Goal: Use online tool/utility: Utilize a website feature to perform a specific function

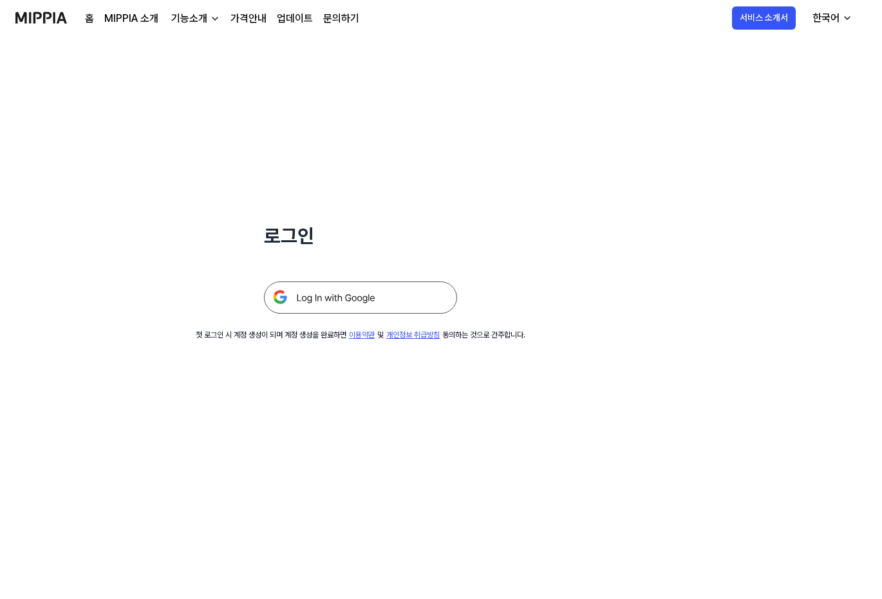
click at [321, 294] on img at bounding box center [360, 297] width 193 height 32
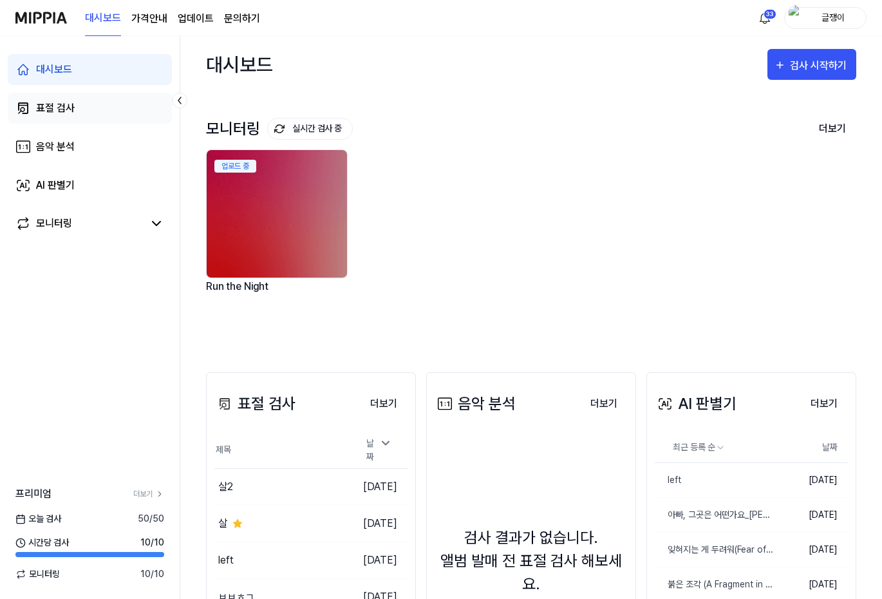
click at [55, 111] on div "표절 검사" at bounding box center [55, 107] width 39 height 15
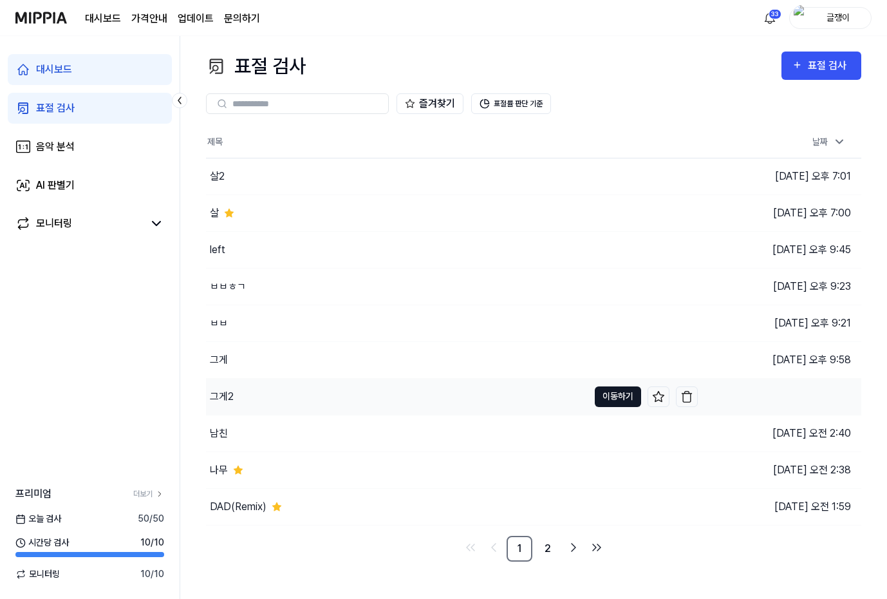
click at [614, 394] on button "이동하기" at bounding box center [618, 396] width 46 height 21
click at [814, 63] on div "표절 검사" at bounding box center [829, 65] width 43 height 17
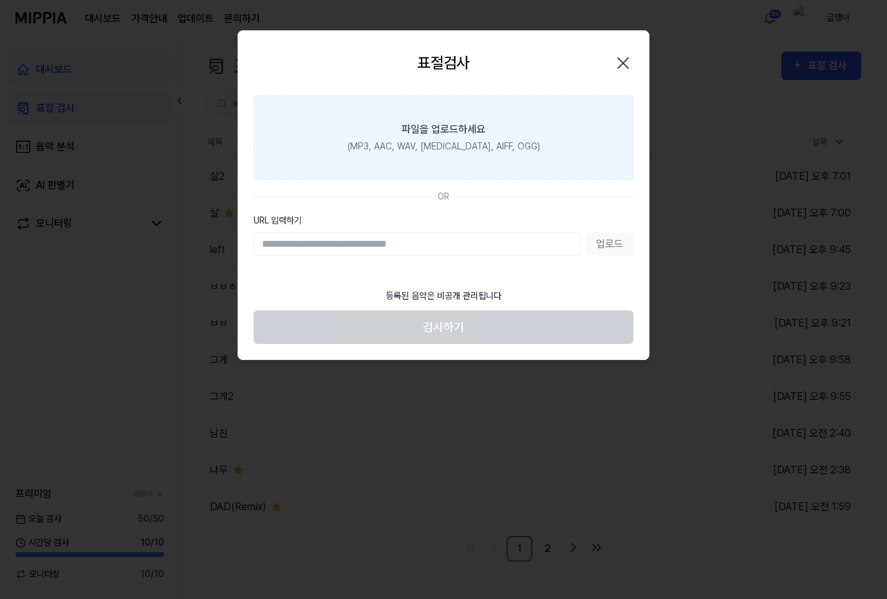
click at [459, 129] on div "파일을 업로드하세요" at bounding box center [444, 129] width 84 height 15
click at [0, 0] on input "파일을 업로드하세요 (MP3, AAC, WAV, [MEDICAL_DATA], AIFF, OGG)" at bounding box center [0, 0] width 0 height 0
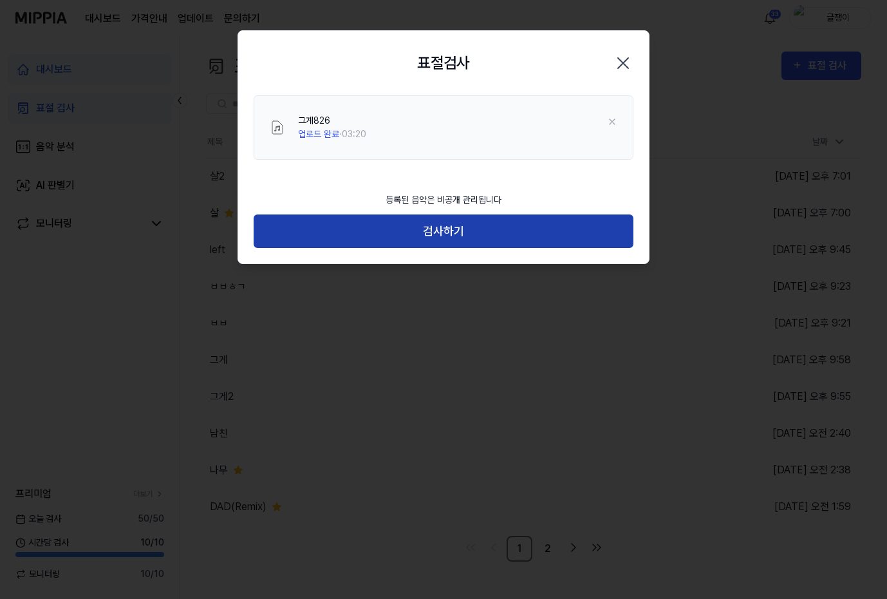
click at [447, 229] on button "검사하기" at bounding box center [444, 231] width 380 height 34
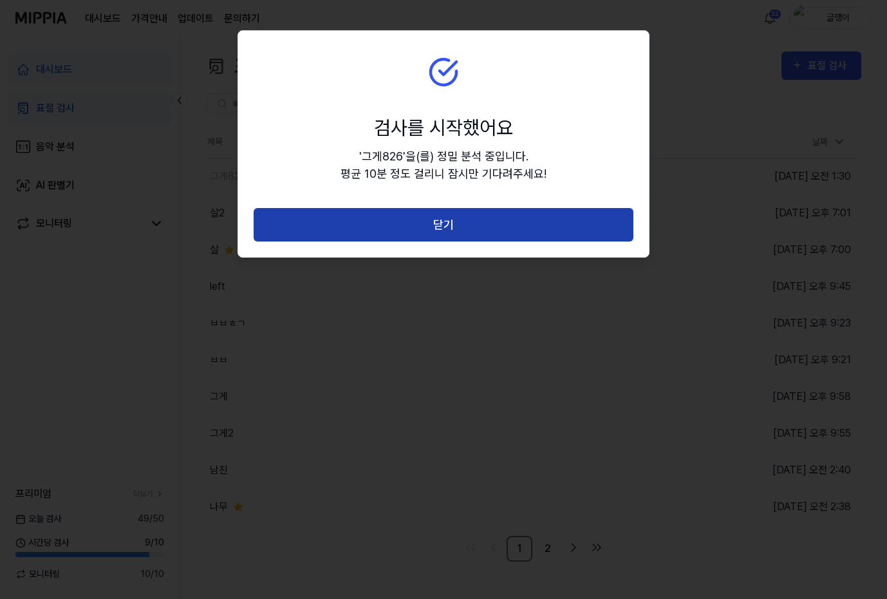
click at [459, 222] on button "닫기" at bounding box center [444, 225] width 380 height 34
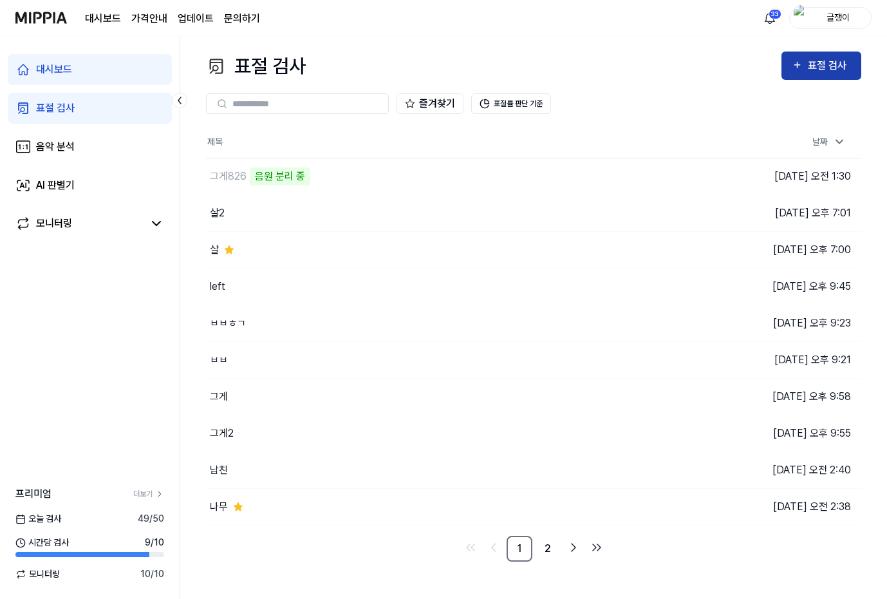
click at [803, 68] on icon "button" at bounding box center [797, 64] width 11 height 15
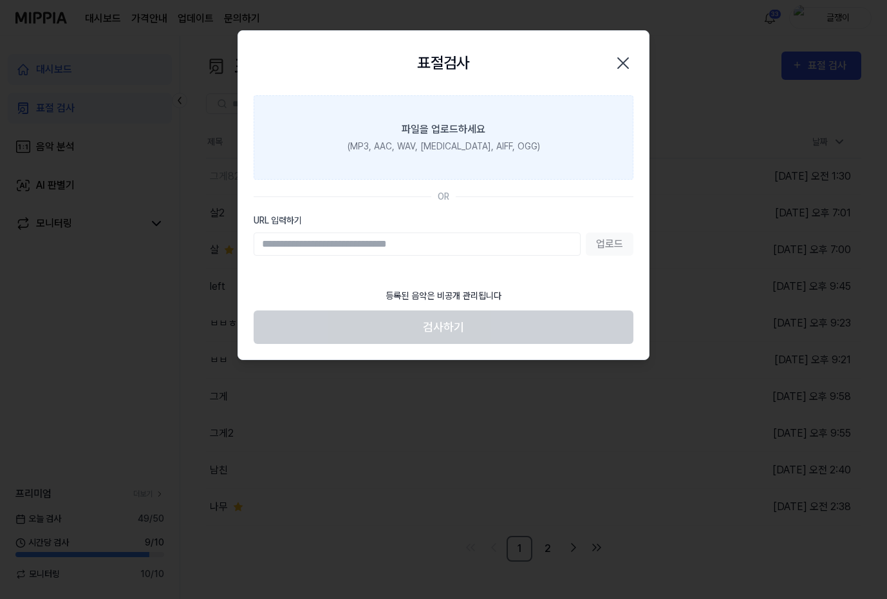
click at [431, 131] on div "파일을 업로드하세요" at bounding box center [444, 129] width 84 height 15
click at [0, 0] on input "파일을 업로드하세요 (MP3, AAC, WAV, [MEDICAL_DATA], AIFF, OGG)" at bounding box center [0, 0] width 0 height 0
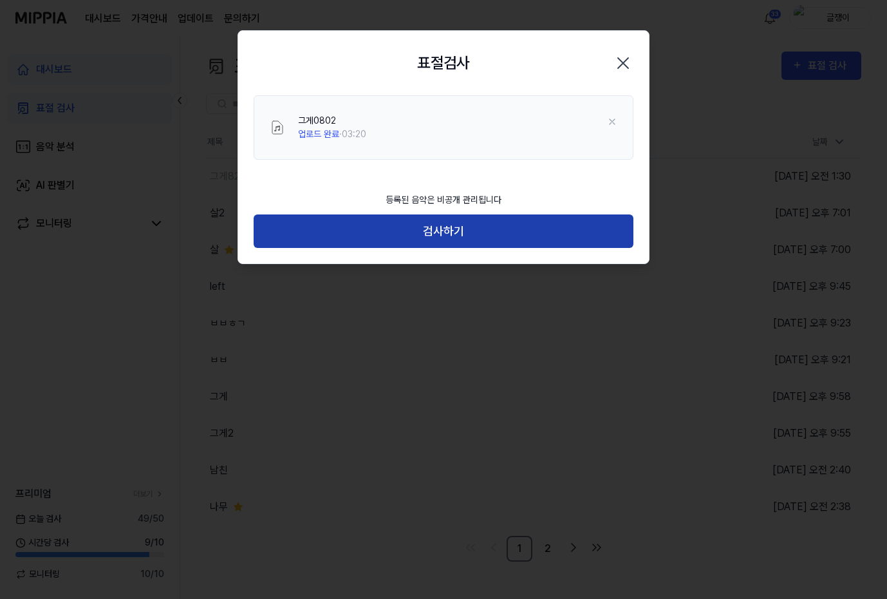
click at [441, 229] on button "검사하기" at bounding box center [444, 231] width 380 height 34
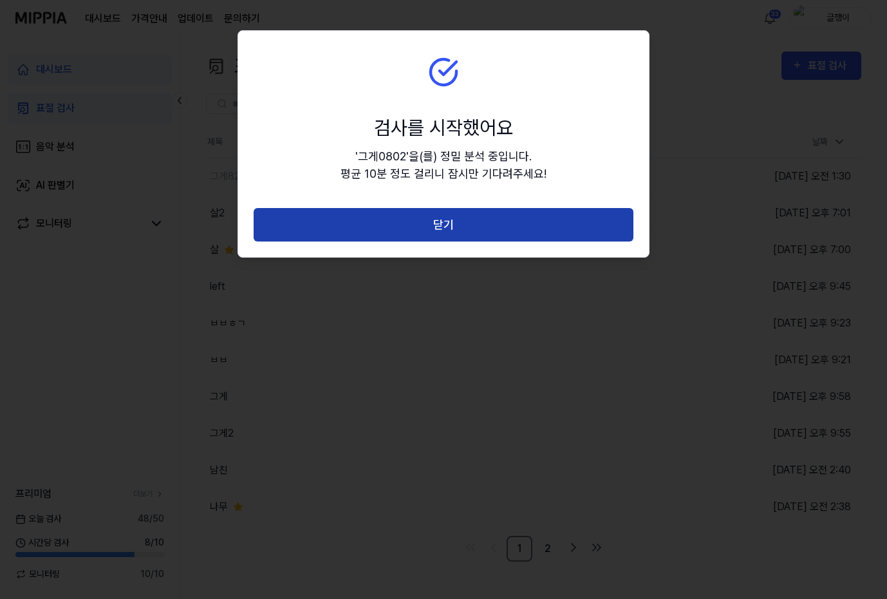
click at [449, 220] on button "닫기" at bounding box center [444, 225] width 380 height 34
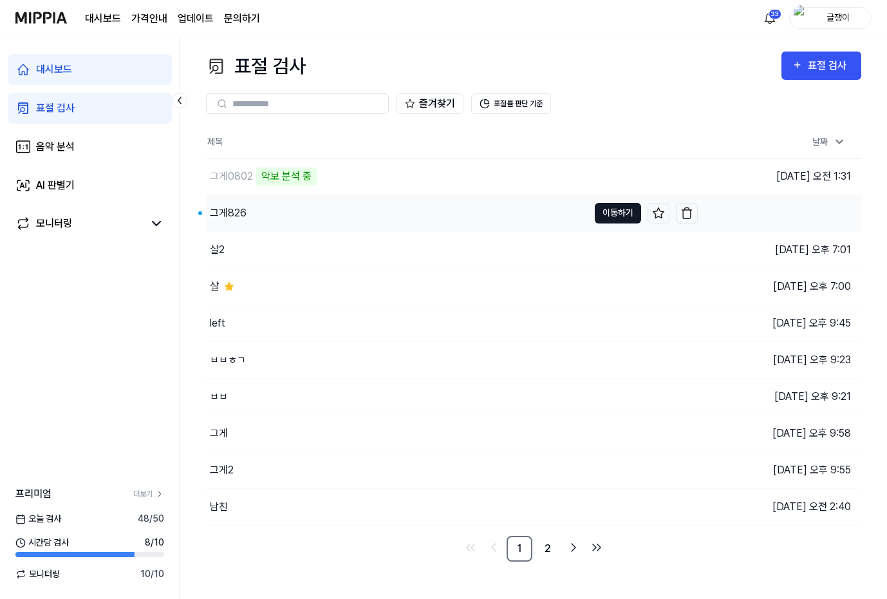
click at [619, 210] on button "이동하기" at bounding box center [618, 213] width 46 height 21
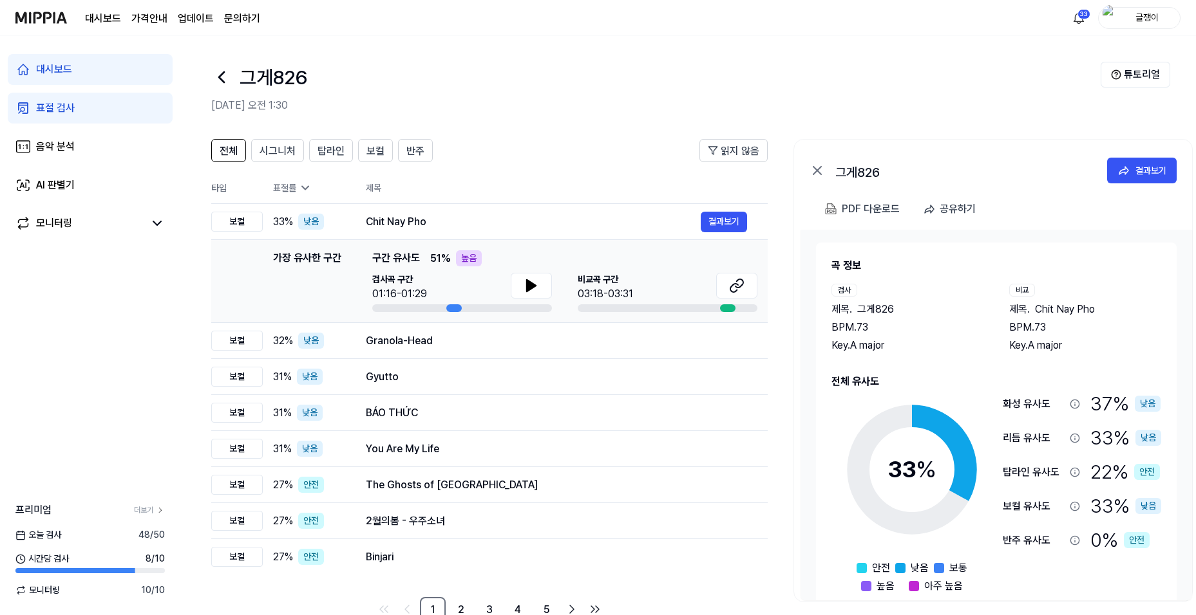
drag, startPoint x: 822, startPoint y: 310, endPoint x: 872, endPoint y: 335, distance: 56.4
click at [872, 335] on div "곡 정보 검사 제목 . 그게826 BPM. 73 Key. A major 비교 제목 . Chit Nay Pho BPM. 73 Key. A maj…" at bounding box center [996, 426] width 361 height 367
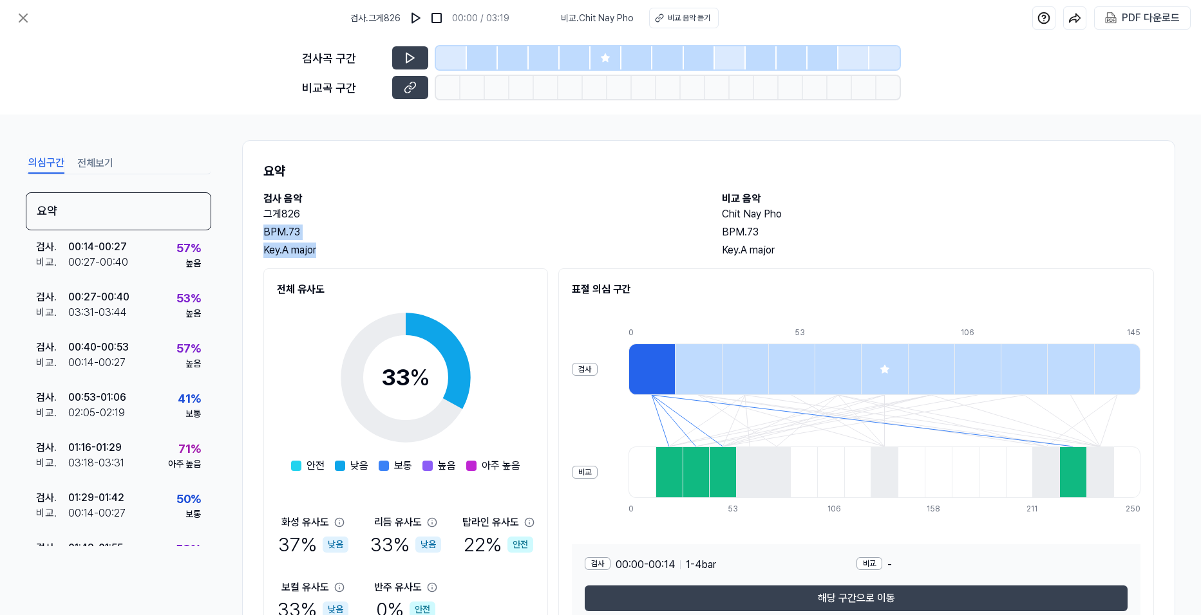
drag, startPoint x: 264, startPoint y: 230, endPoint x: 329, endPoint y: 245, distance: 66.7
click at [329, 245] on div "그게826 BPM. 73 Key. A major" at bounding box center [479, 233] width 433 height 52
drag, startPoint x: 329, startPoint y: 245, endPoint x: 294, endPoint y: 236, distance: 36.1
copy div "BPM. 73 Key. A major"
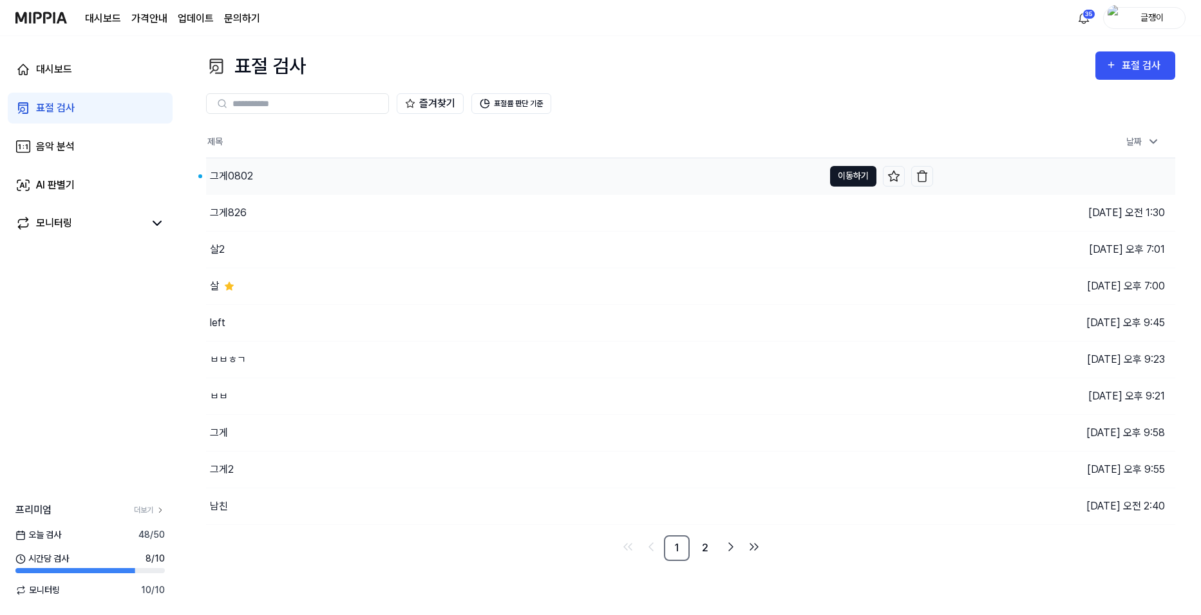
click at [849, 170] on button "이동하기" at bounding box center [853, 176] width 46 height 21
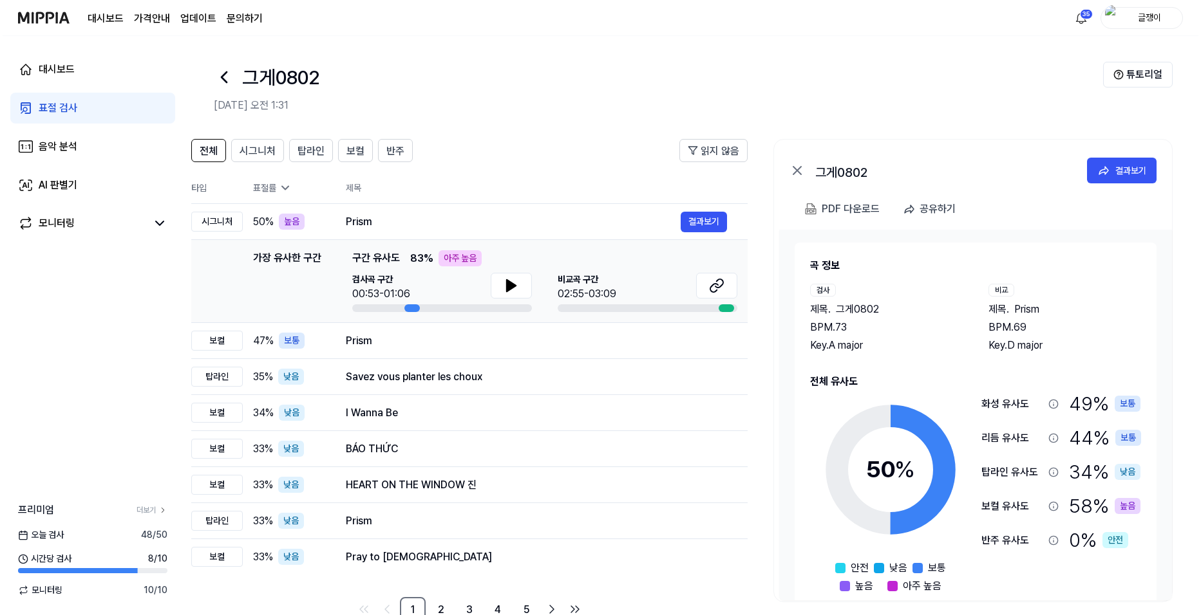
scroll to position [0, 18]
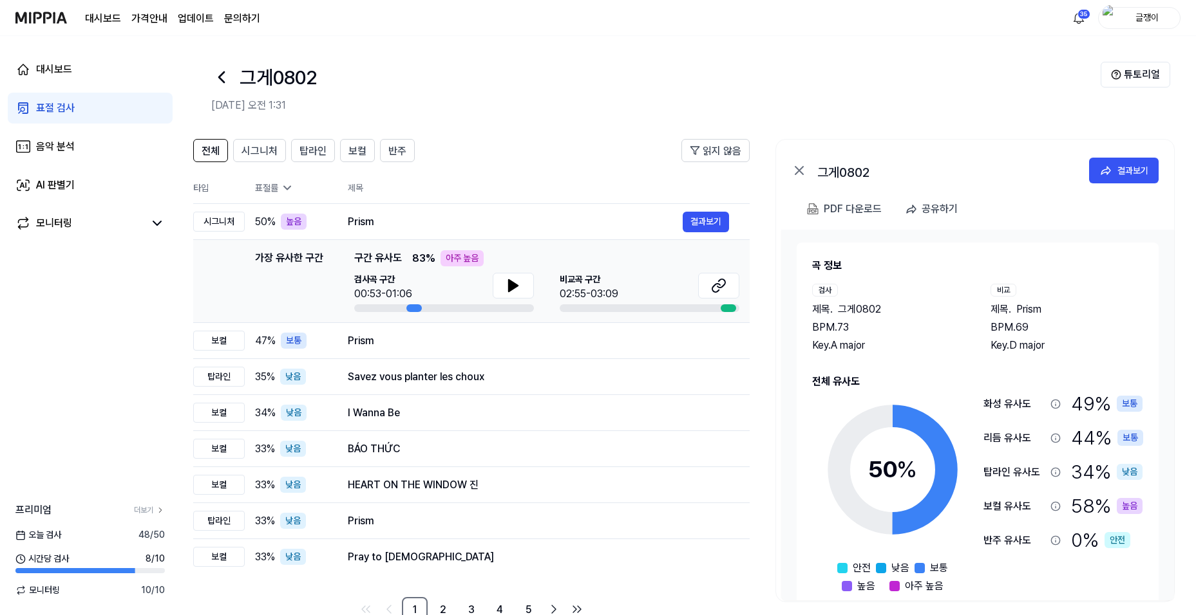
drag, startPoint x: 896, startPoint y: 353, endPoint x: 878, endPoint y: 337, distance: 24.2
click at [878, 337] on div "제목 . 그게0802 BPM. 73 Key. A major" at bounding box center [888, 328] width 153 height 52
